Goal: Task Accomplishment & Management: Manage account settings

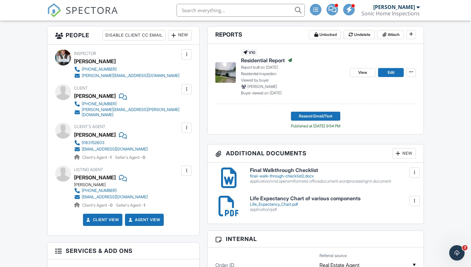
scroll to position [169, 0]
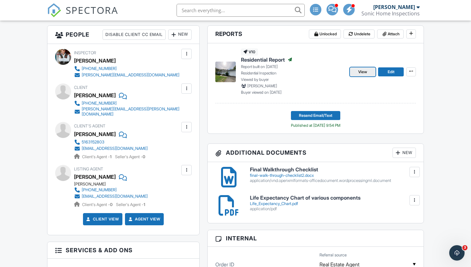
click at [363, 75] on span "View" at bounding box center [362, 72] width 9 height 6
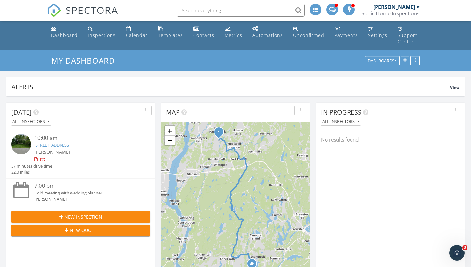
click at [369, 32] on link "Settings" at bounding box center [378, 32] width 24 height 18
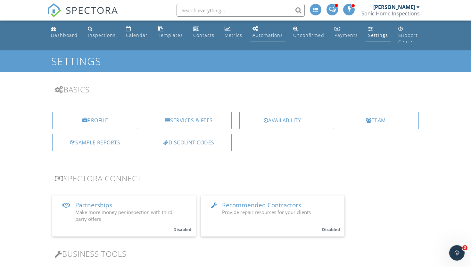
click at [259, 32] on div "Automations" at bounding box center [267, 35] width 30 height 6
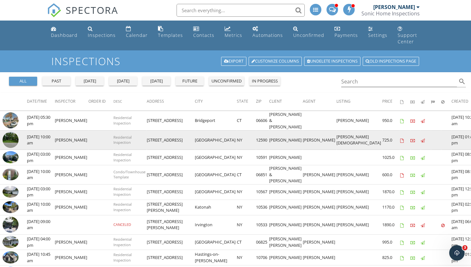
click at [10, 140] on img at bounding box center [11, 140] width 16 height 16
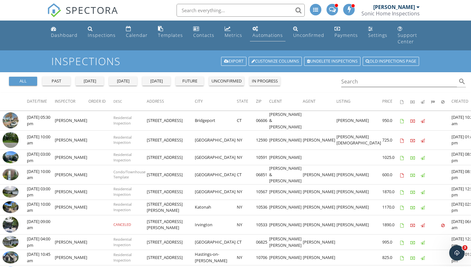
click at [264, 34] on div "Automations" at bounding box center [267, 35] width 30 height 6
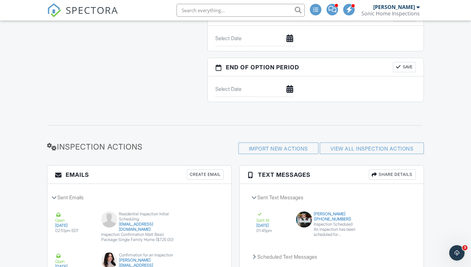
scroll to position [805, 0]
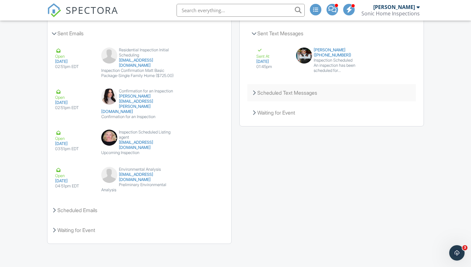
click at [298, 92] on div "Scheduled Text Messages" at bounding box center [331, 92] width 169 height 17
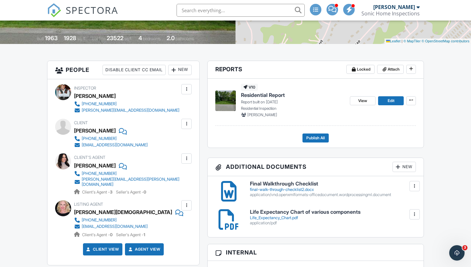
scroll to position [0, 0]
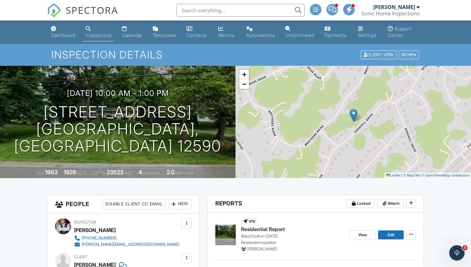
click at [97, 36] on div "Inspections" at bounding box center [99, 34] width 26 height 5
